Goal: Information Seeking & Learning: Find specific fact

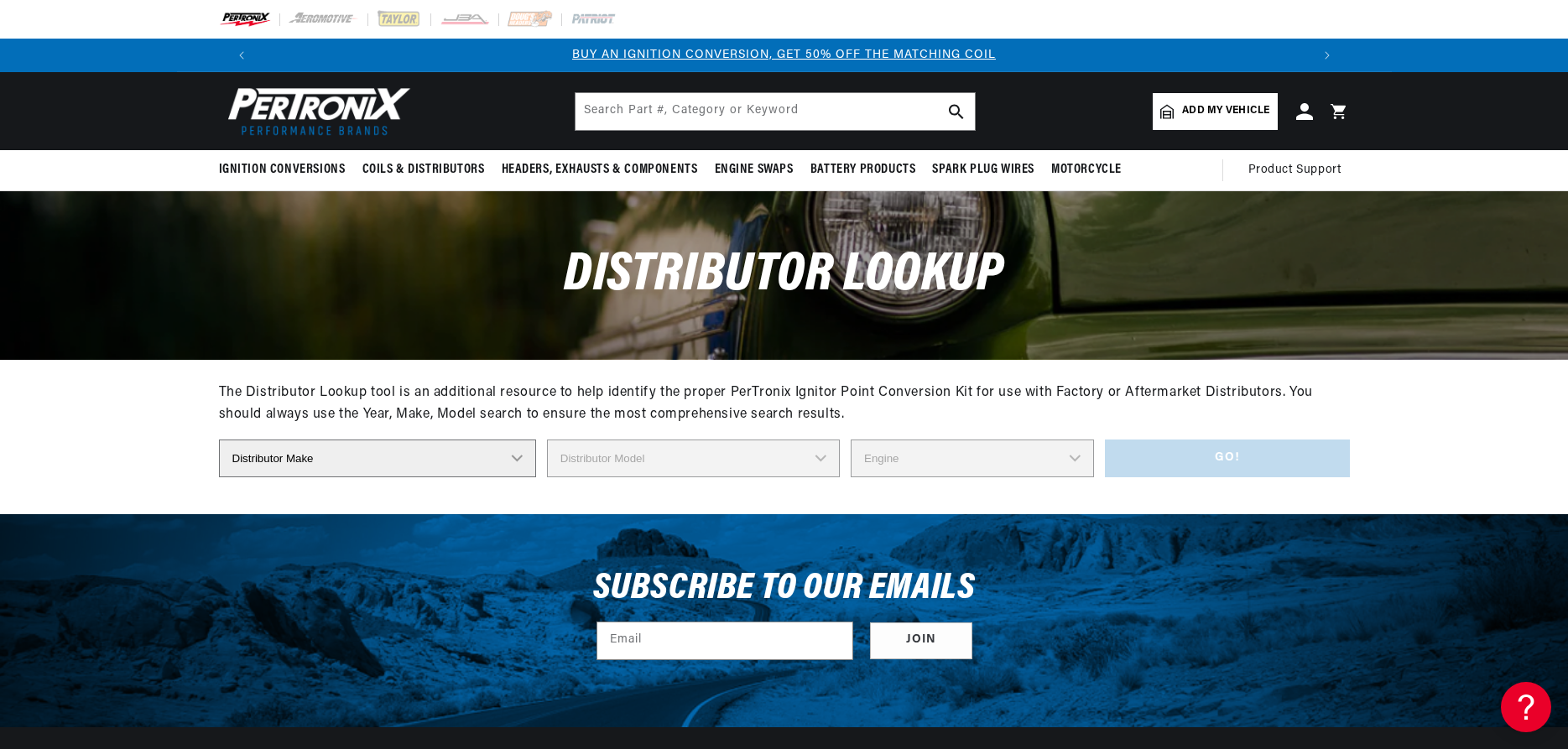
select select "Mitsubishi"
click option "Mitsubishi" at bounding box center [0, 0] width 0 height 0
click at [547, 440] on select "Distributor Model 22100 G2210 22100 L1611 22100-03510 22100-03J10 22100-05H11 2…" at bounding box center [693, 459] width 292 height 38
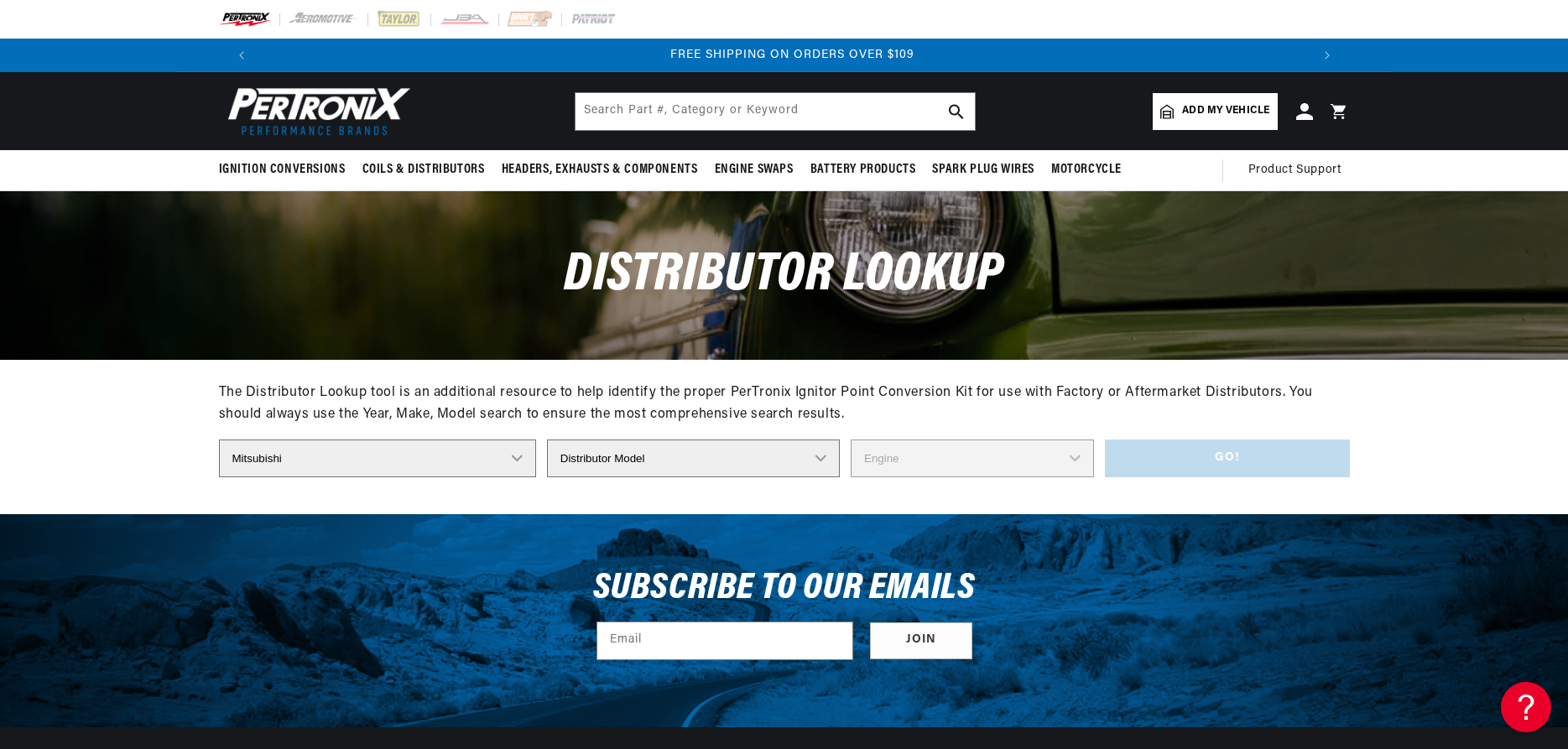
click at [1343, 276] on div "Distributor Lookup" at bounding box center [785, 274] width 1215 height 167
click at [308, 111] on img at bounding box center [315, 111] width 193 height 57
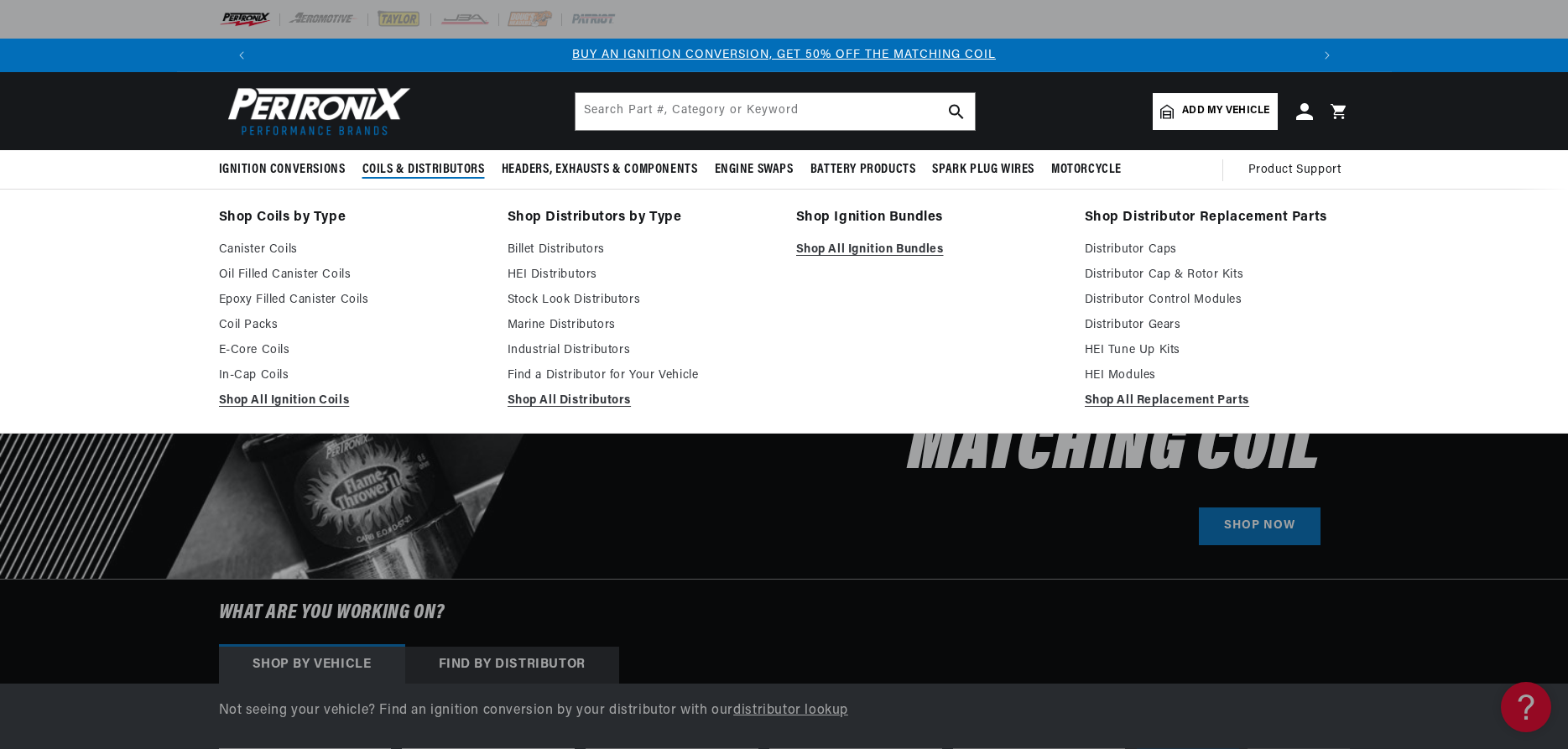
click at [422, 168] on span "Coils & Distributors" at bounding box center [424, 170] width 123 height 18
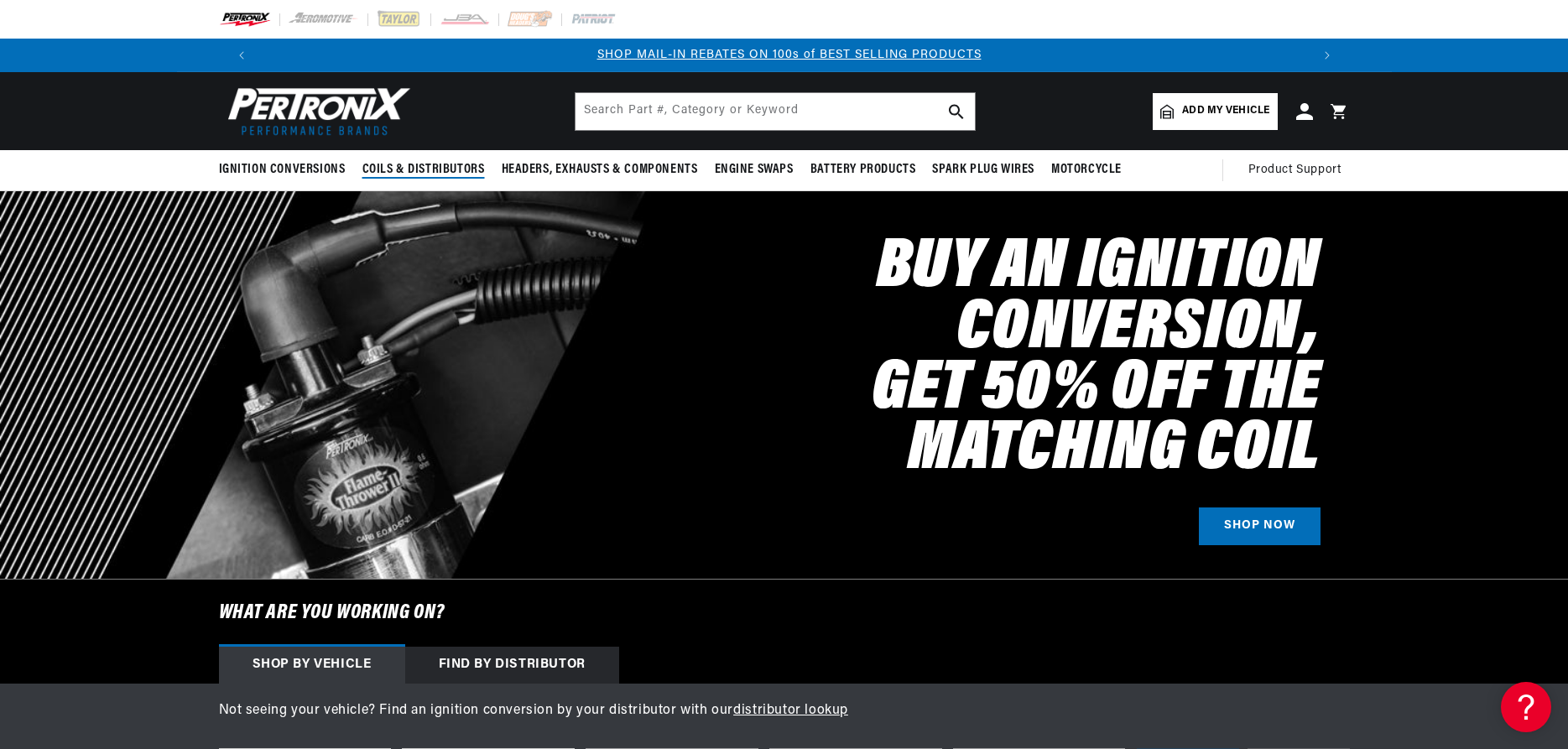
scroll to position [0, 1048]
click at [446, 165] on span "Coils & Distributors" at bounding box center [424, 170] width 123 height 18
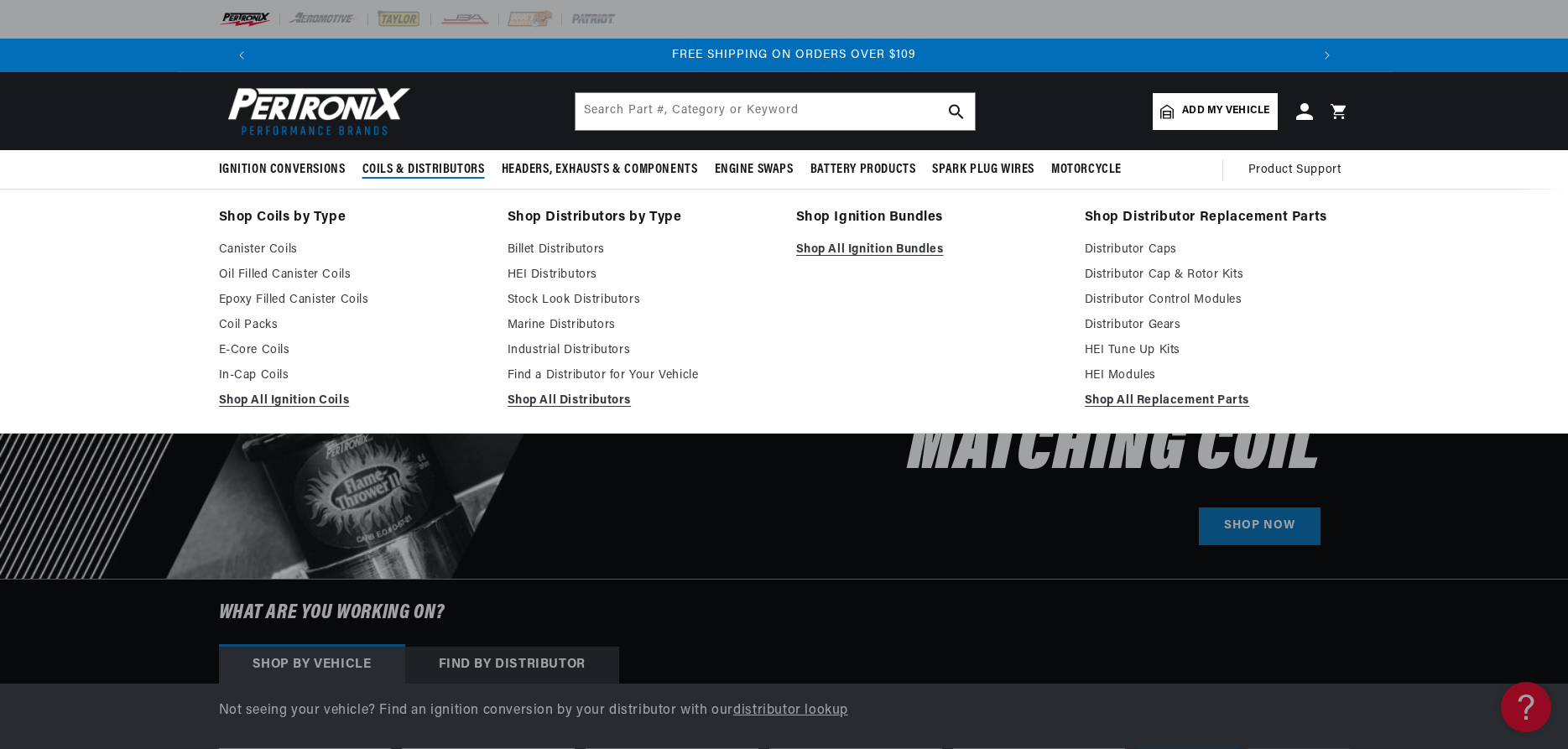
scroll to position [0, 2095]
click at [1111, 374] on link "HEI Modules" at bounding box center [1216, 375] width 265 height 20
